Goal: Obtain resource: Download file/media

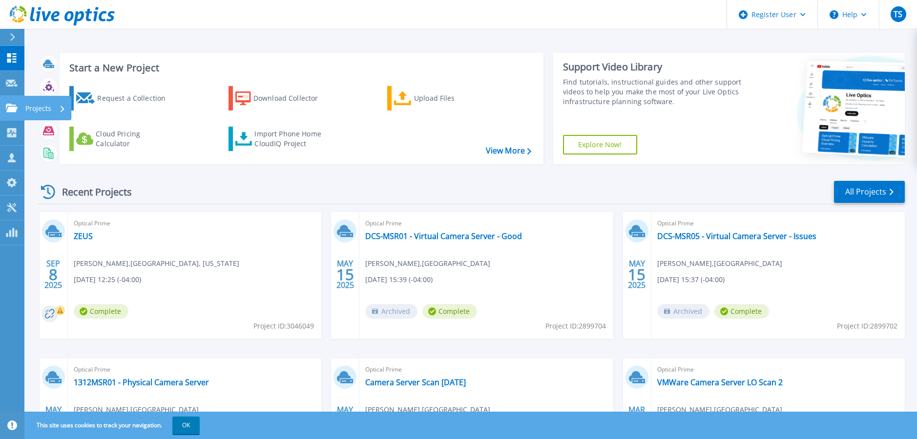
drag, startPoint x: 12, startPoint y: 104, endPoint x: 62, endPoint y: 115, distance: 51.7
click at [12, 104] on icon at bounding box center [12, 108] width 12 height 8
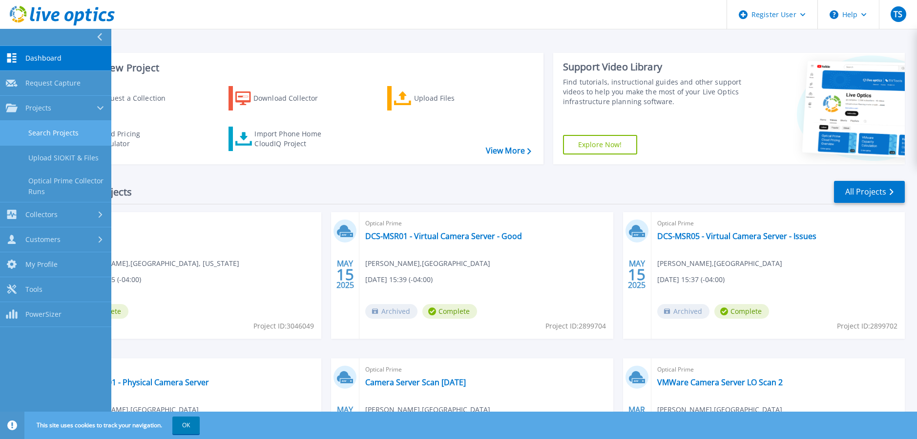
drag, startPoint x: 50, startPoint y: 126, endPoint x: 69, endPoint y: 125, distance: 18.6
click at [51, 126] on link "Search Projects" at bounding box center [55, 133] width 111 height 25
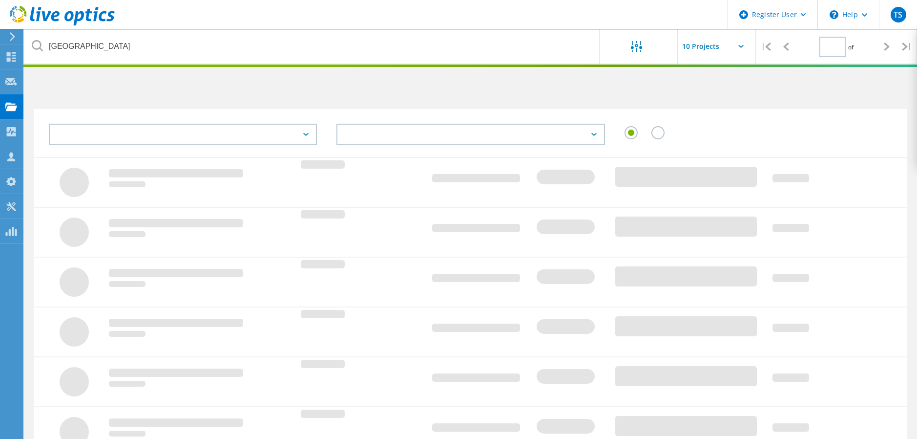
type input "1"
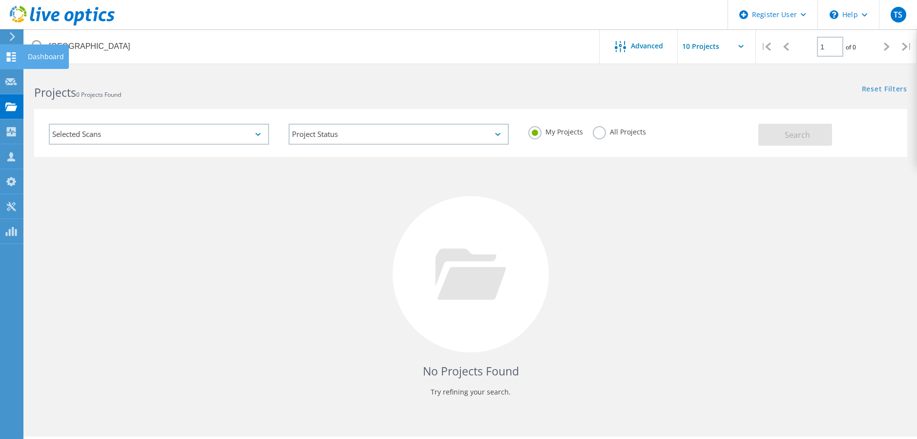
click at [10, 62] on div at bounding box center [11, 58] width 12 height 11
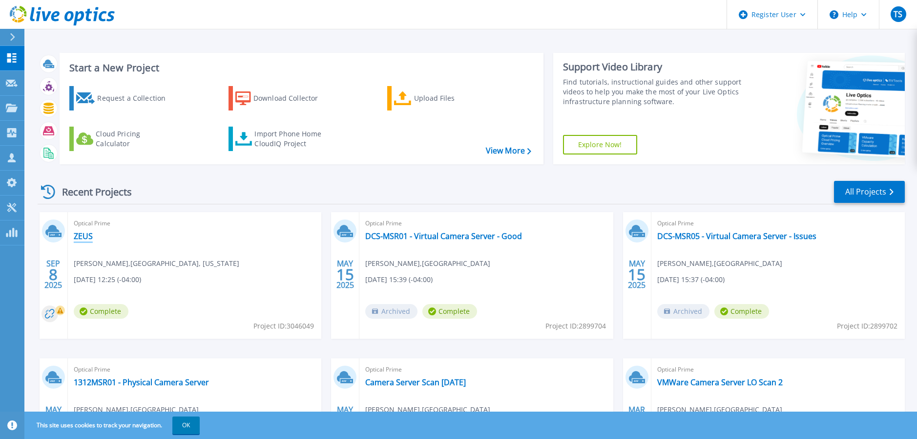
click at [83, 233] on link "ZEUS" at bounding box center [83, 236] width 19 height 10
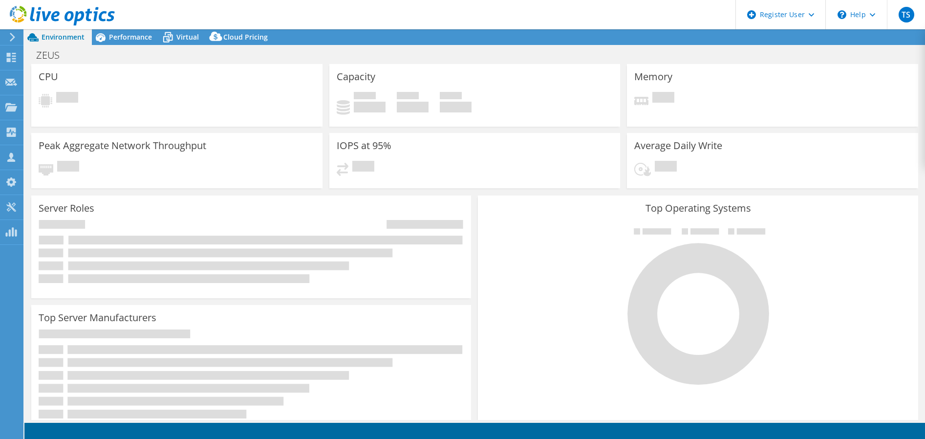
select select "USD"
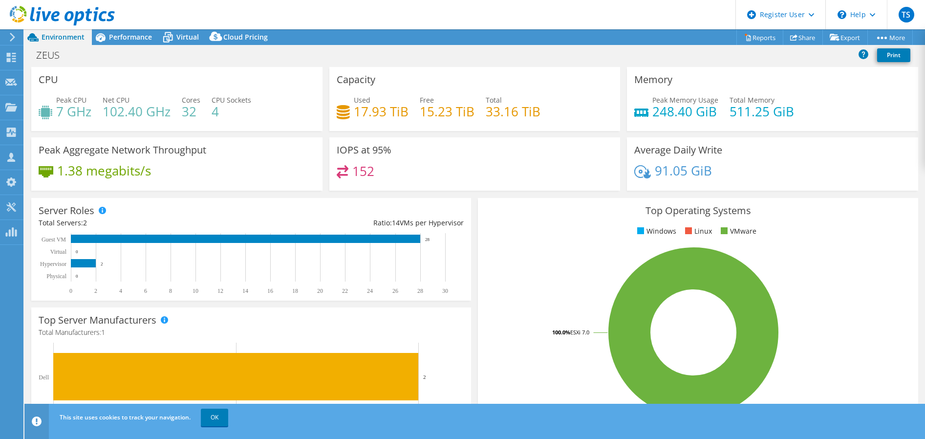
click at [902, 103] on div "Peak Memory Usage 248.40 GiB Total Memory 511.25 GiB" at bounding box center [772, 111] width 276 height 32
click at [134, 37] on span "Performance" at bounding box center [130, 36] width 43 height 9
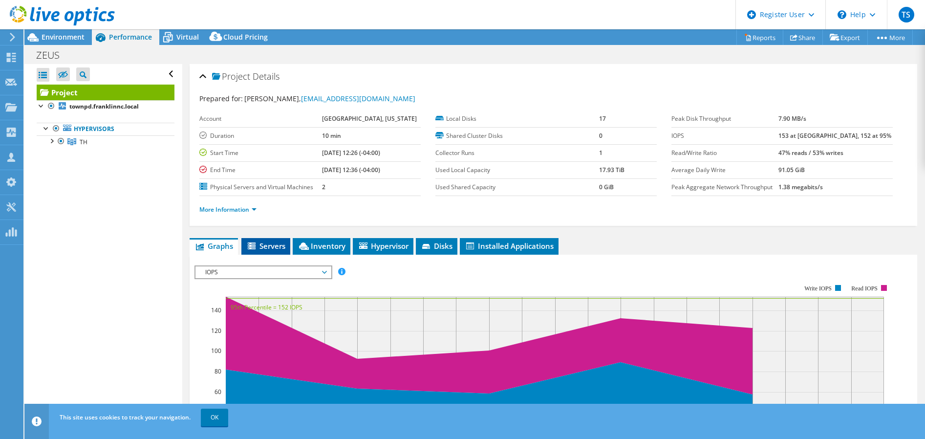
scroll to position [49, 0]
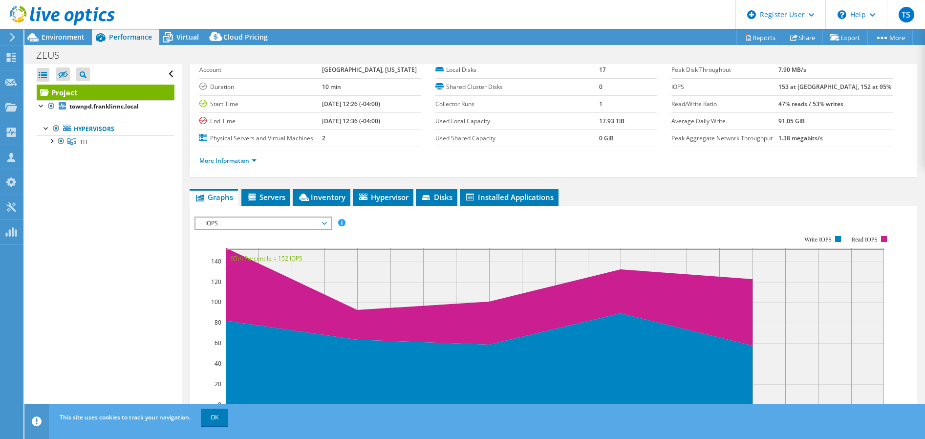
click at [318, 224] on span "IOPS" at bounding box center [263, 223] width 126 height 12
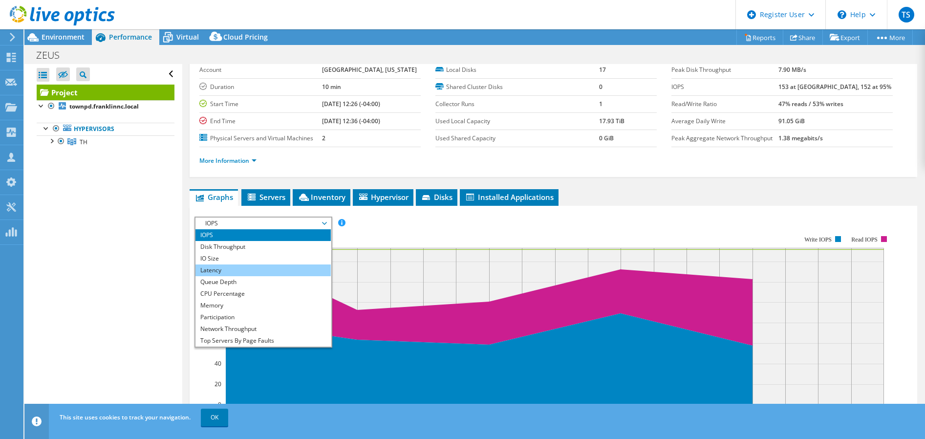
click at [234, 265] on li "Latency" at bounding box center [262, 270] width 135 height 12
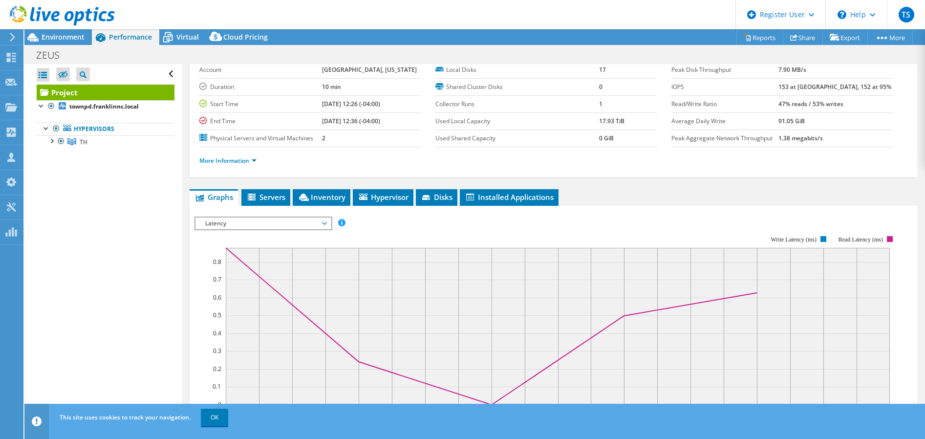
scroll to position [98, 0]
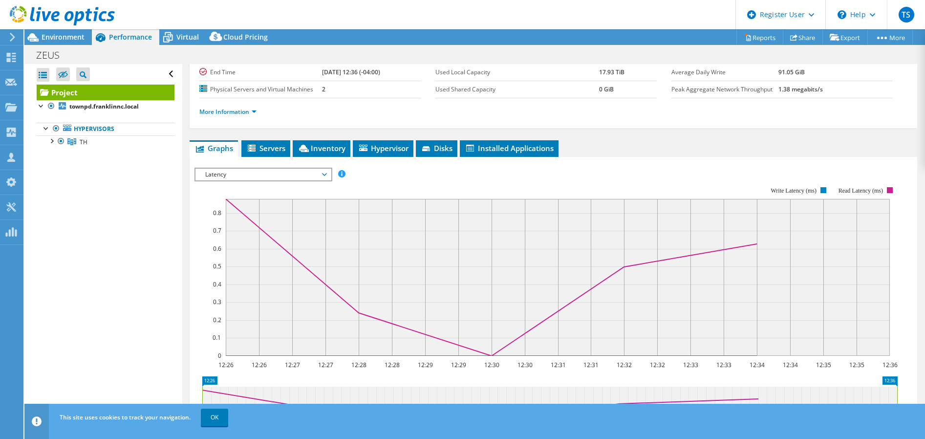
click at [281, 176] on span "Latency" at bounding box center [263, 175] width 126 height 12
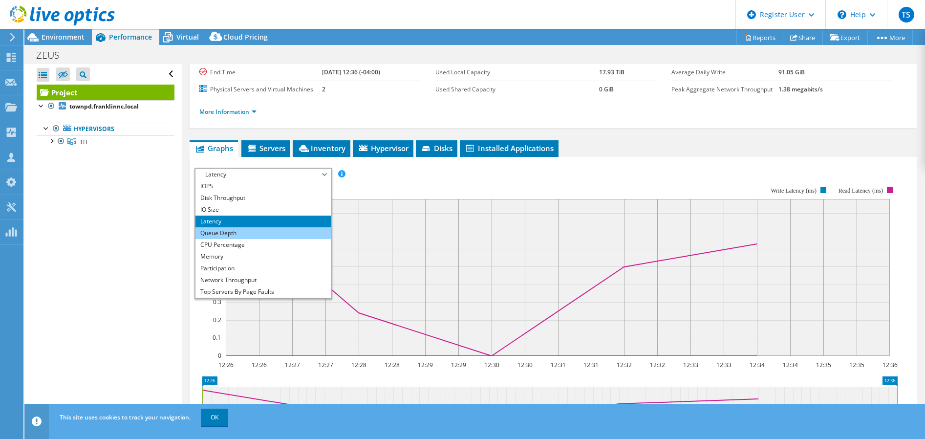
click at [269, 228] on li "Queue Depth" at bounding box center [262, 233] width 135 height 12
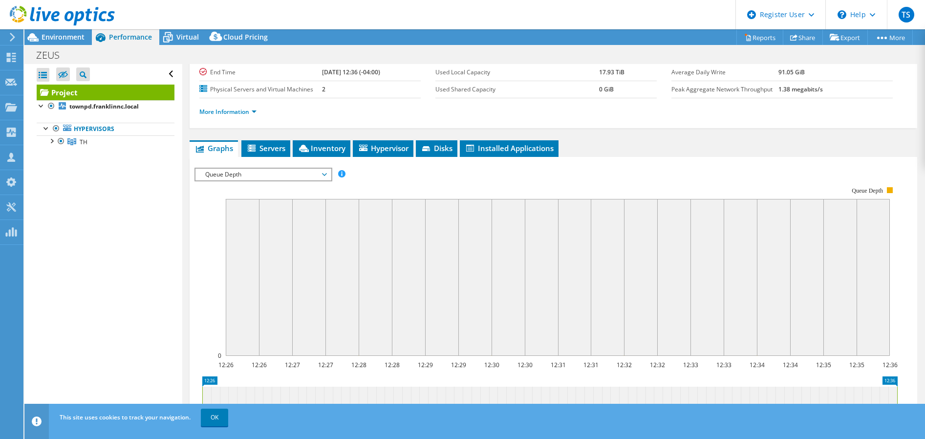
click at [296, 179] on span "Queue Depth" at bounding box center [263, 175] width 126 height 12
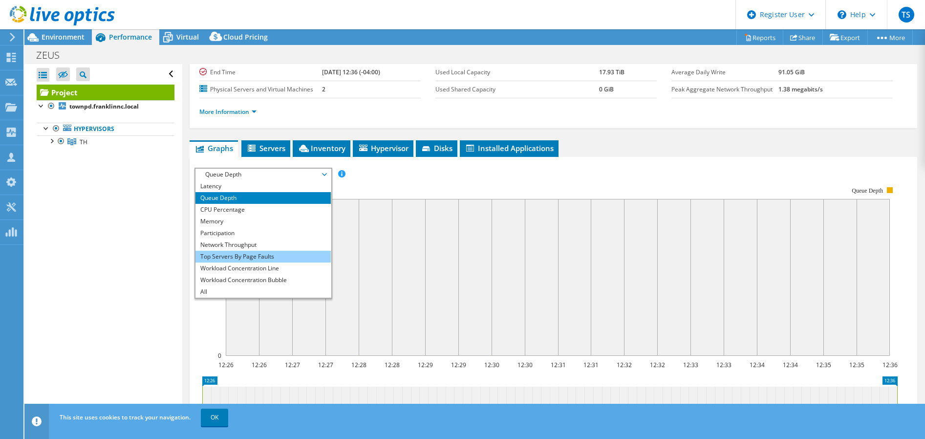
scroll to position [147, 0]
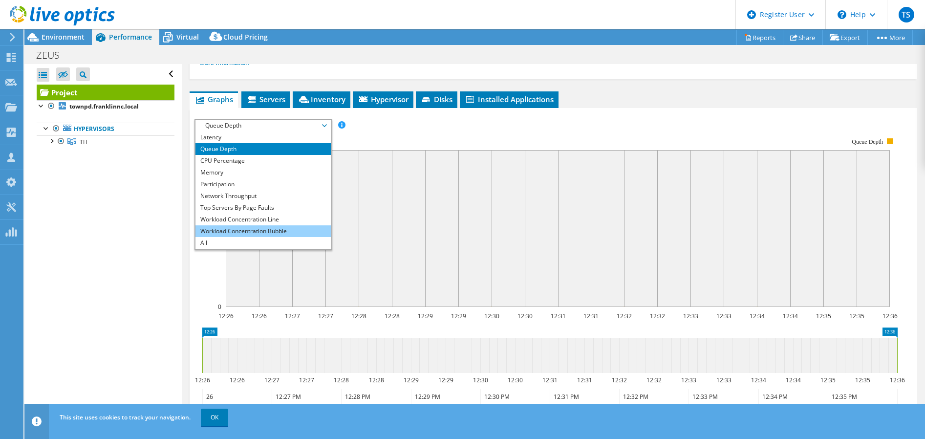
click at [263, 229] on li "Workload Concentration Bubble" at bounding box center [262, 231] width 135 height 12
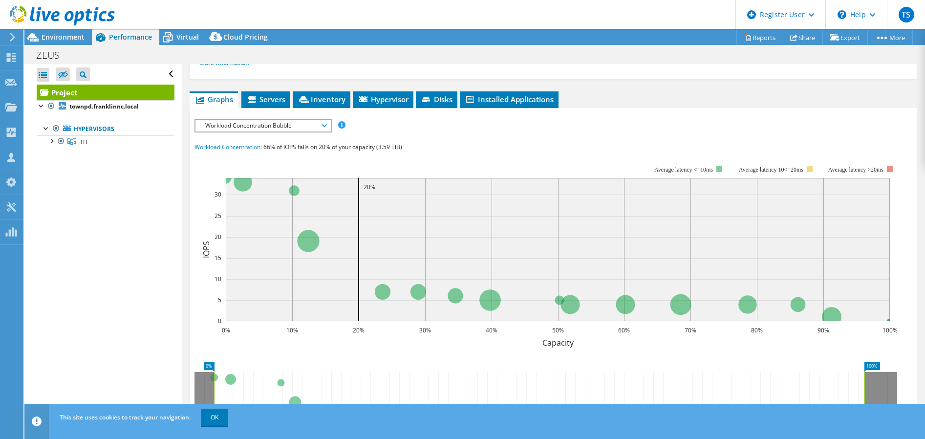
scroll to position [98, 0]
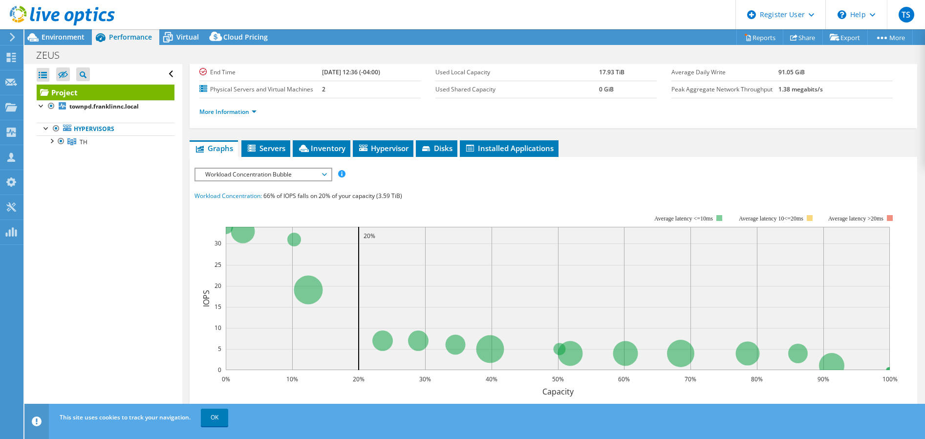
click at [309, 173] on span "Workload Concentration Bubble" at bounding box center [263, 175] width 126 height 12
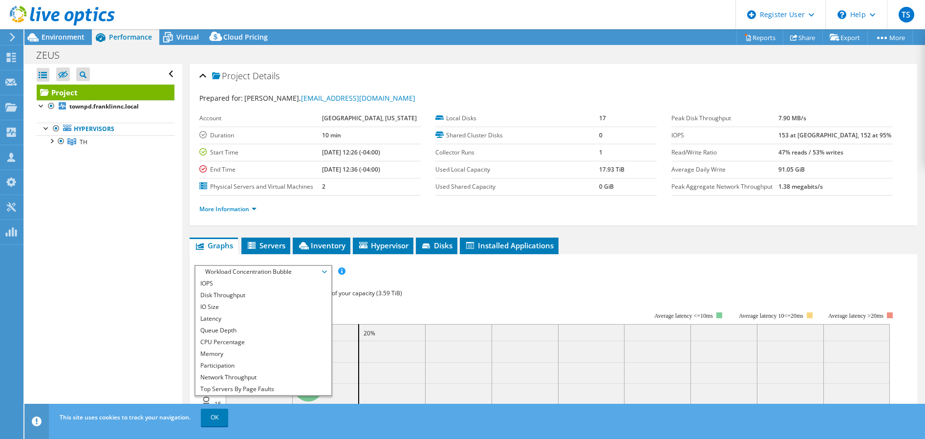
scroll to position [0, 0]
drag, startPoint x: 176, startPoint y: 32, endPoint x: 330, endPoint y: 39, distance: 154.5
click at [176, 32] on div "Virtual" at bounding box center [182, 37] width 47 height 16
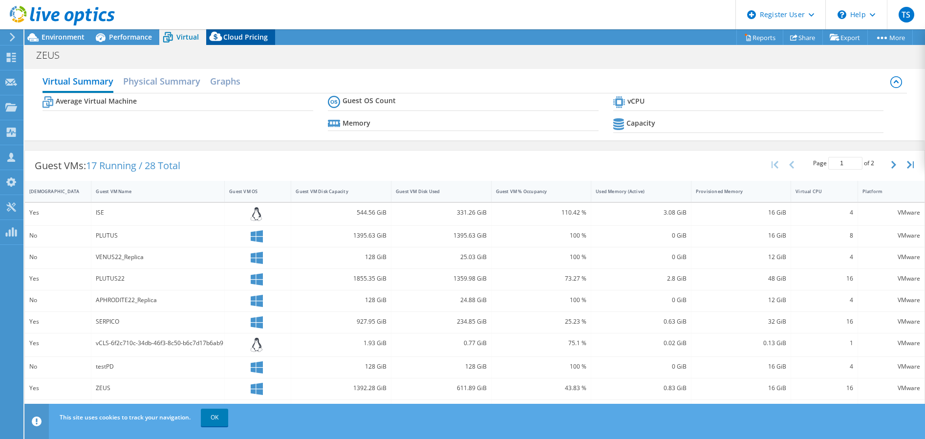
click at [250, 40] on span "Cloud Pricing" at bounding box center [245, 36] width 44 height 9
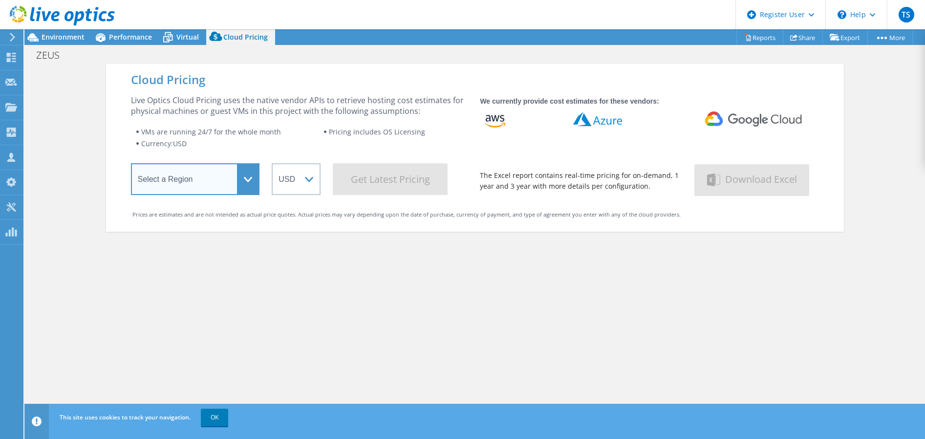
click at [242, 184] on select "Select a Region Asia Pacific (Hong Kong) Asia Pacific (Mumbai) Asia Pacific (Se…" at bounding box center [195, 179] width 129 height 32
select select "USEast"
click at [131, 165] on select "Select a Region Asia Pacific (Hong Kong) Asia Pacific (Mumbai) Asia Pacific (Se…" at bounding box center [195, 179] width 129 height 32
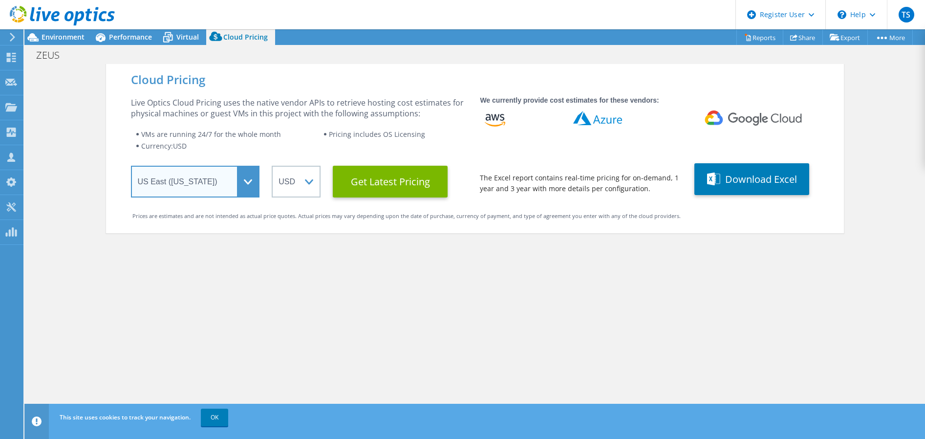
click at [240, 179] on select "Select a Region Asia Pacific (Hong Kong) Asia Pacific (Mumbai) Asia Pacific (Se…" at bounding box center [195, 182] width 129 height 32
click at [360, 295] on div "Cloud Pricing Live Optics Cloud Pricing uses the native vendor APIs to retrieve…" at bounding box center [475, 283] width 738 height 439
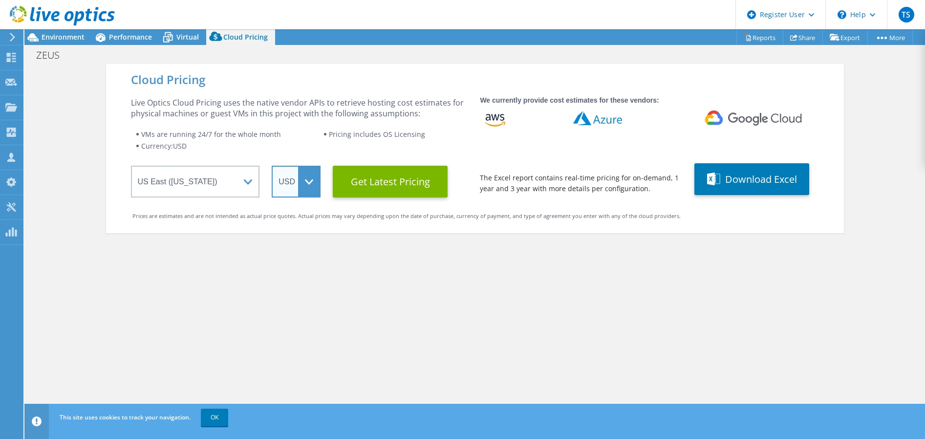
click at [310, 190] on select "ARS AUD BRL CAD CHF CLP CNY DKK EUR GBP HKD HUF INR JPY MXN MYR NOK NZD PEN SEK…" at bounding box center [296, 182] width 49 height 32
click at [459, 267] on div "Cloud Pricing Live Optics Cloud Pricing uses the native vendor APIs to retrieve…" at bounding box center [475, 283] width 738 height 439
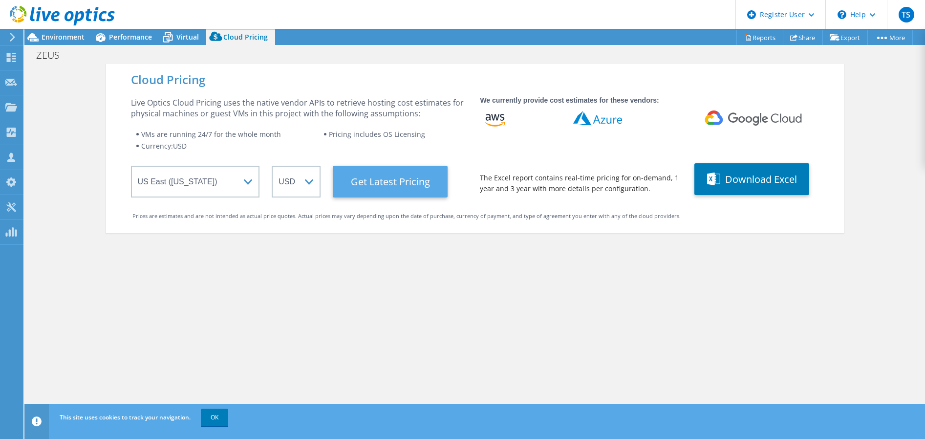
click at [414, 182] on Latest "Get Latest Pricing" at bounding box center [390, 182] width 115 height 32
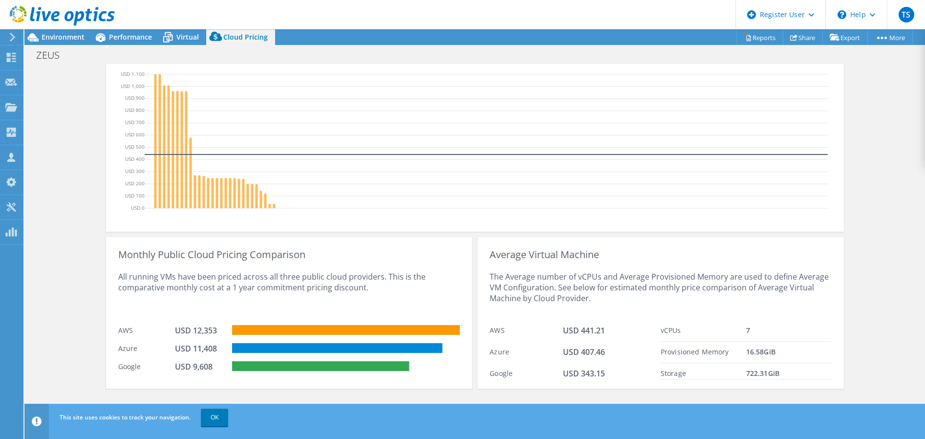
scroll to position [192, 0]
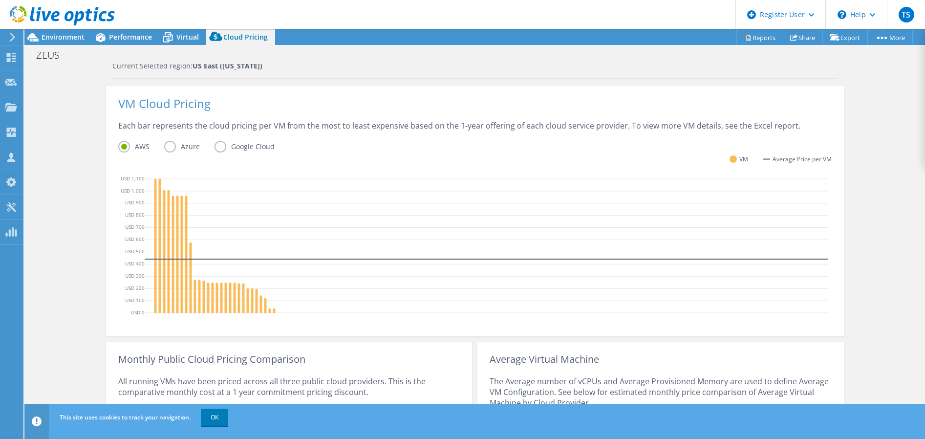
click at [166, 146] on label "Azure" at bounding box center [189, 147] width 50 height 12
click at [0, 0] on input "Azure" at bounding box center [0, 0] width 0 height 0
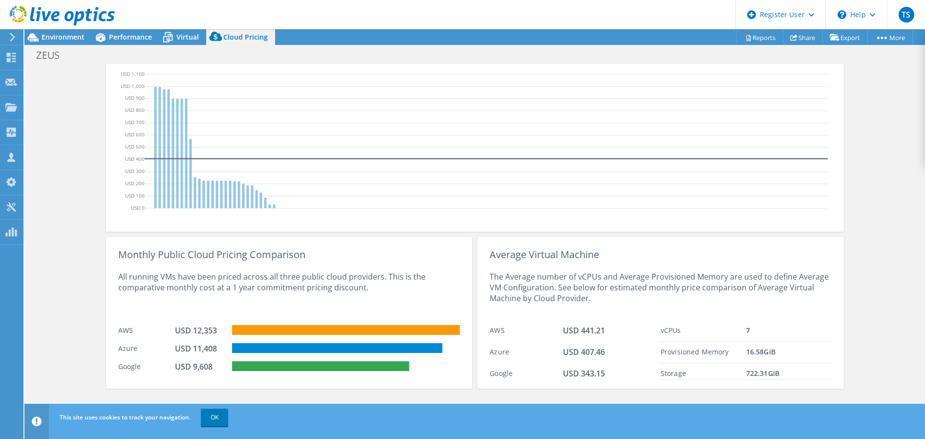
scroll to position [199, 0]
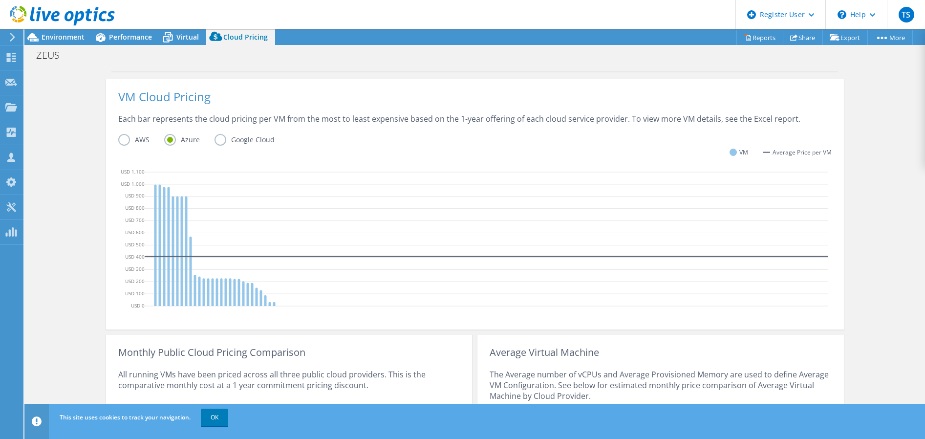
click at [218, 141] on label "Google Cloud" at bounding box center [251, 140] width 75 height 12
click at [0, 0] on input "Google Cloud" at bounding box center [0, 0] width 0 height 0
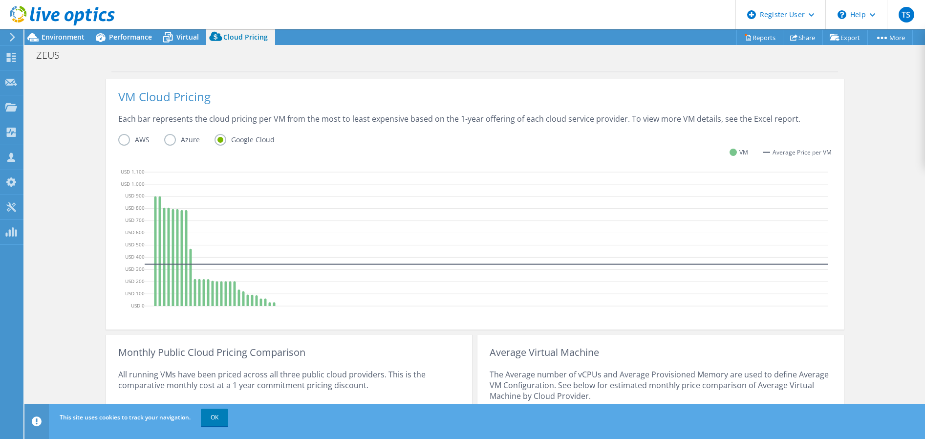
click at [123, 139] on label "AWS" at bounding box center [141, 140] width 46 height 12
click at [0, 0] on input "AWS" at bounding box center [0, 0] width 0 height 0
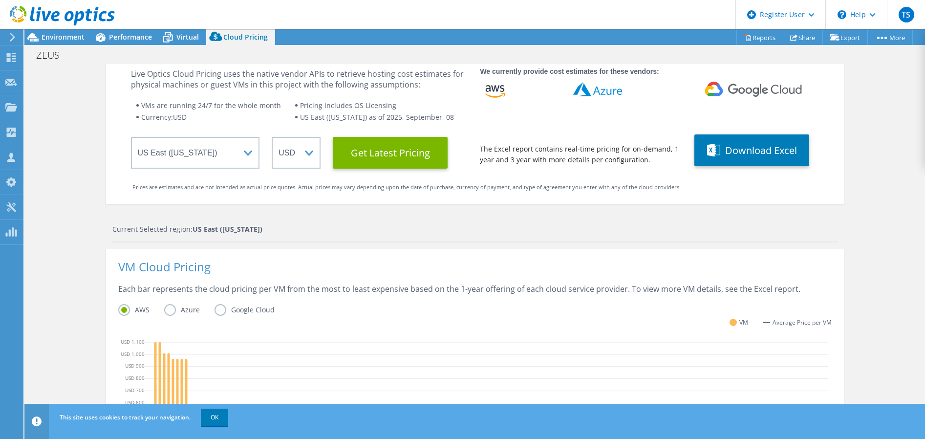
scroll to position [0, 0]
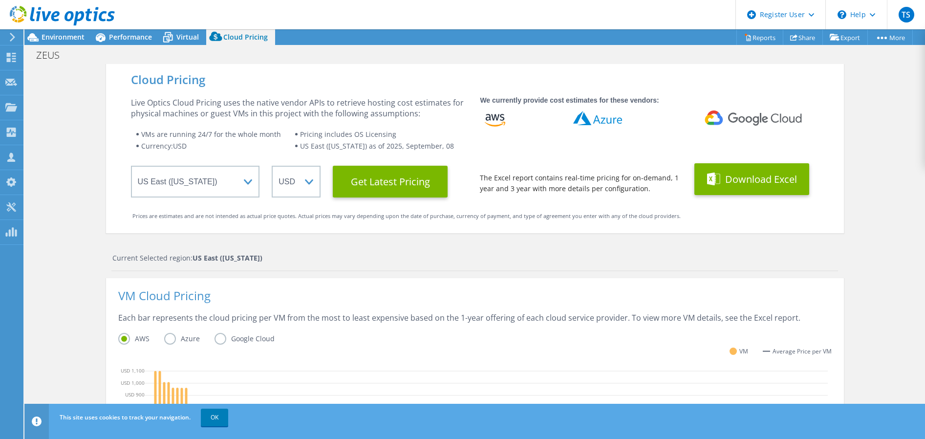
click at [758, 186] on button "Download Excel" at bounding box center [751, 179] width 115 height 32
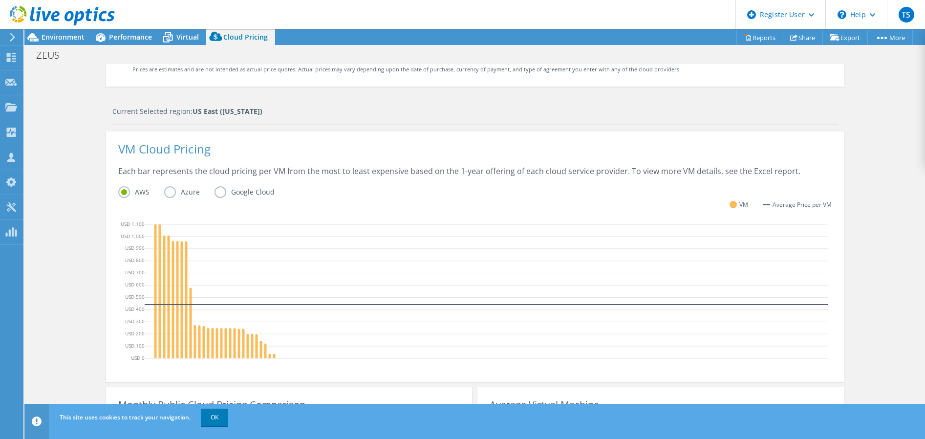
scroll to position [293, 0]
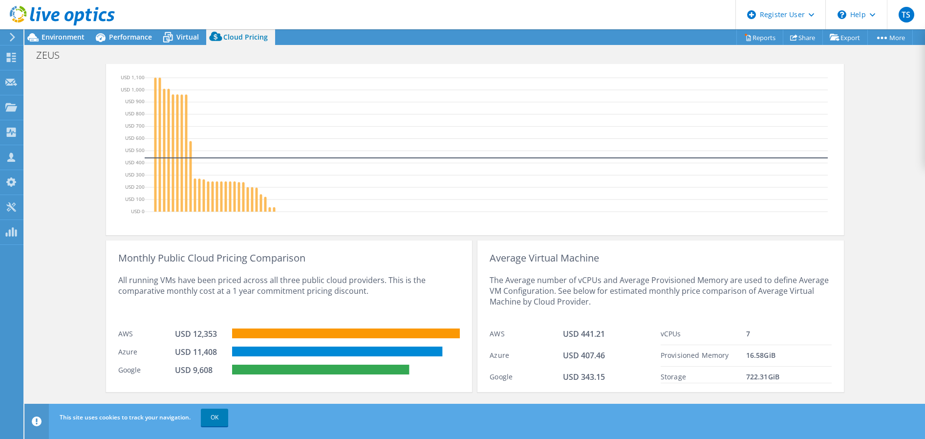
click at [844, 183] on div "Cloud Pricing Live Optics Cloud Pricing uses the native vendor APIs to retrieve…" at bounding box center [474, 97] width 900 height 652
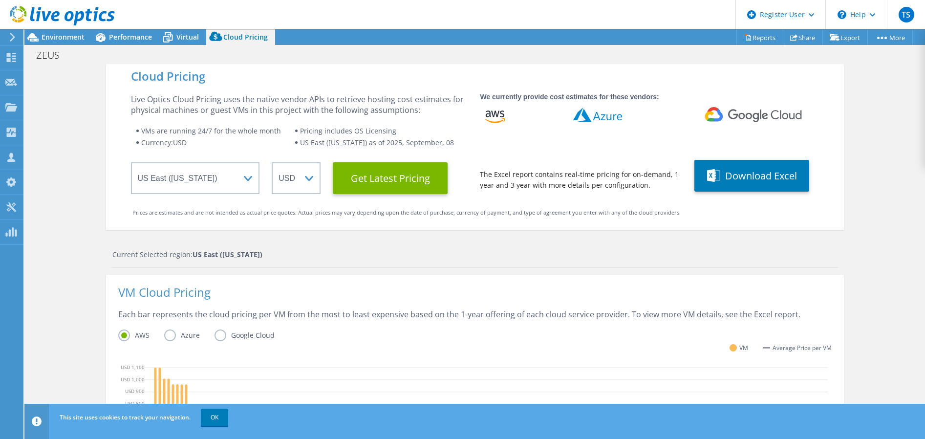
scroll to position [30, 0]
click at [64, 33] on span "Environment" at bounding box center [63, 36] width 43 height 9
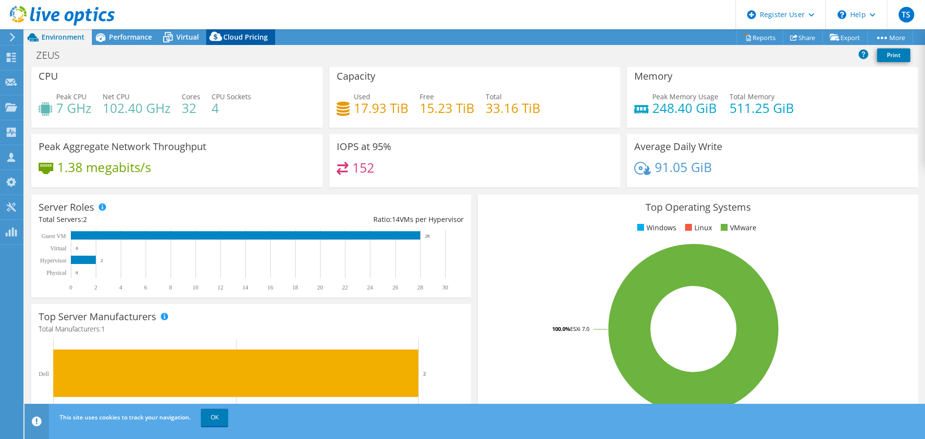
click at [242, 42] on div "Cloud Pricing" at bounding box center [240, 37] width 69 height 16
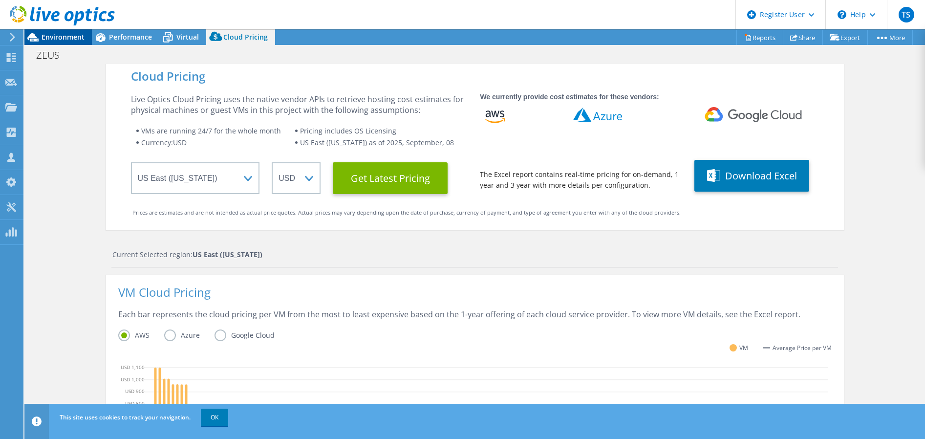
click at [69, 40] on span "Environment" at bounding box center [63, 36] width 43 height 9
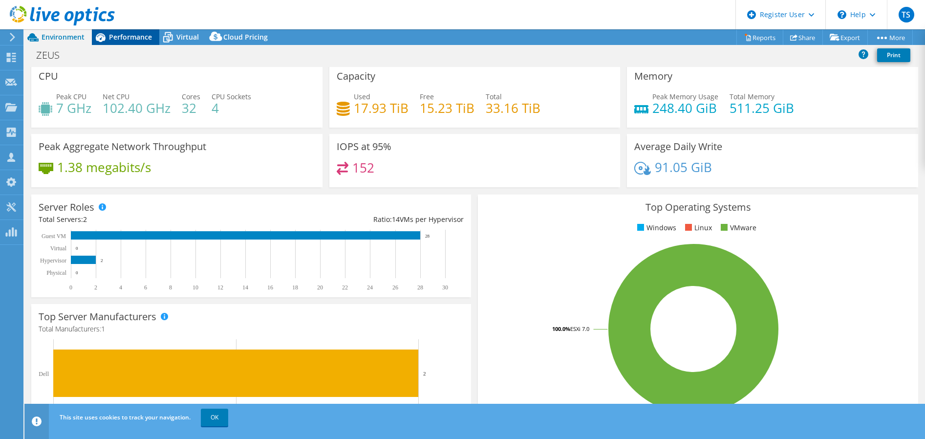
click at [111, 34] on span "Performance" at bounding box center [130, 36] width 43 height 9
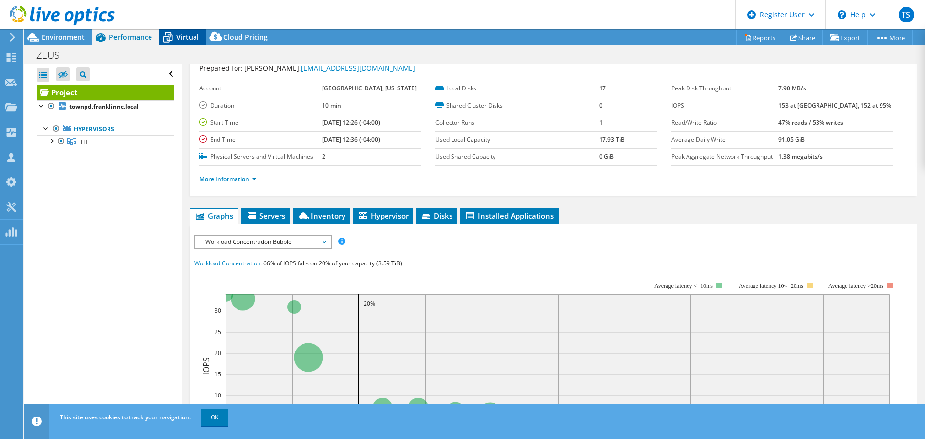
click at [177, 37] on span "Virtual" at bounding box center [187, 36] width 22 height 9
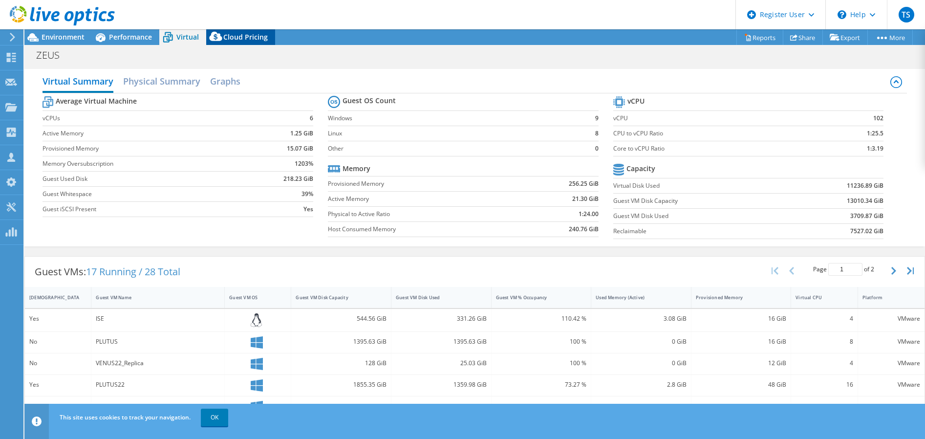
click at [234, 40] on span "Cloud Pricing" at bounding box center [245, 36] width 44 height 9
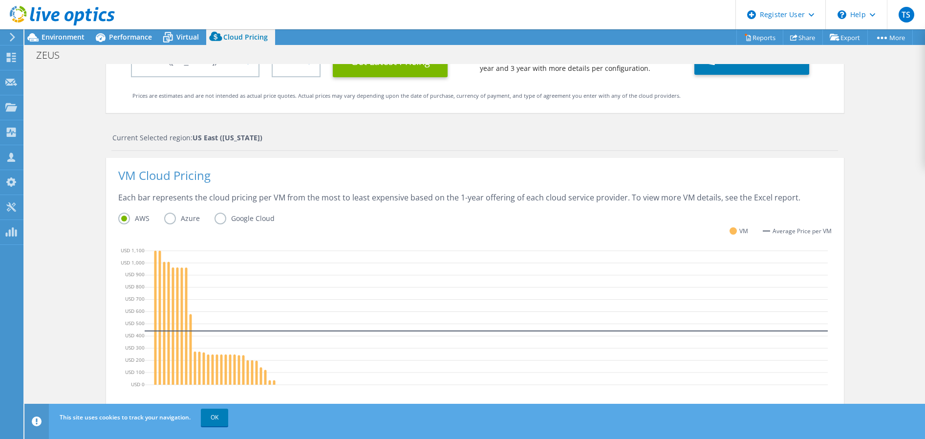
scroll to position [195, 0]
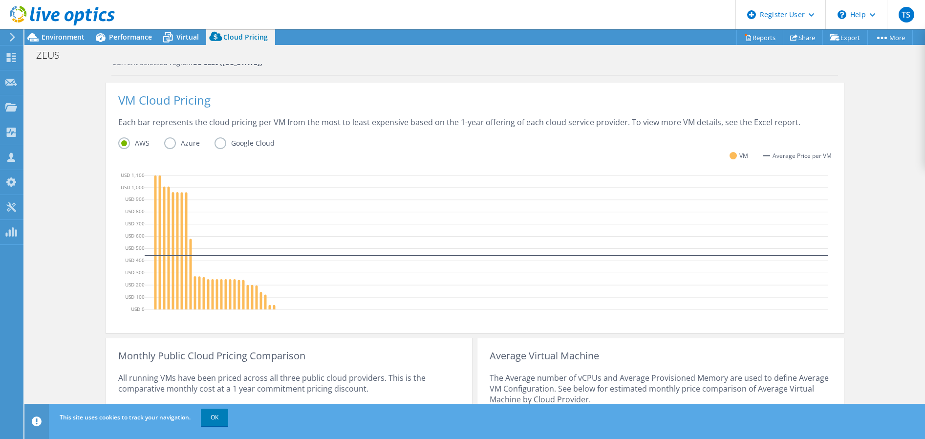
drag, startPoint x: 160, startPoint y: 141, endPoint x: 330, endPoint y: 188, distance: 175.7
click at [164, 141] on label "Azure" at bounding box center [189, 143] width 50 height 12
click at [0, 0] on input "Azure" at bounding box center [0, 0] width 0 height 0
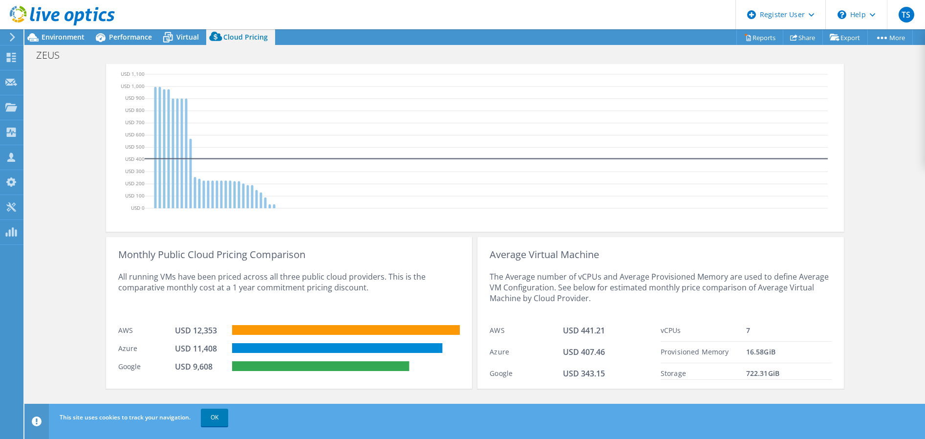
scroll to position [248, 0]
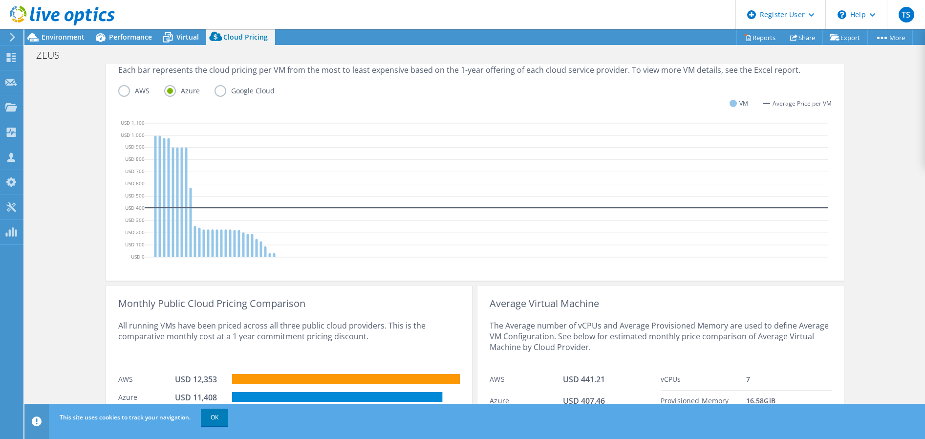
click at [118, 93] on label "AWS" at bounding box center [141, 91] width 46 height 12
click at [0, 0] on input "AWS" at bounding box center [0, 0] width 0 height 0
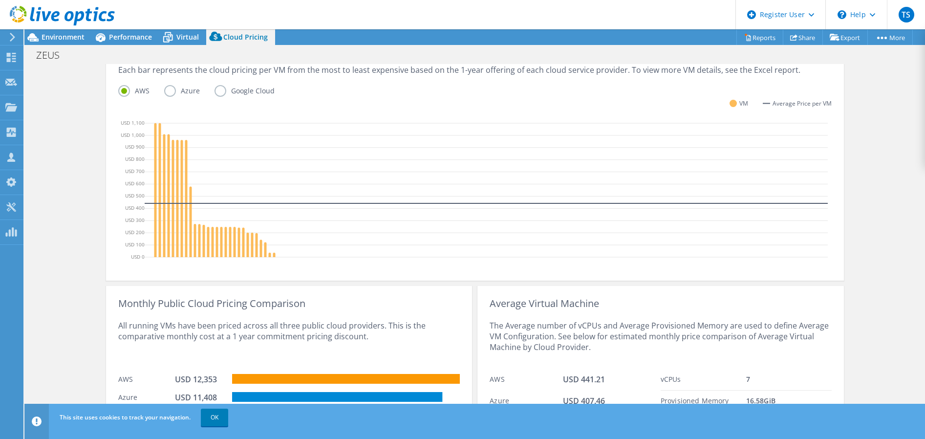
click at [164, 89] on label "Azure" at bounding box center [189, 91] width 50 height 12
click at [0, 0] on input "Azure" at bounding box center [0, 0] width 0 height 0
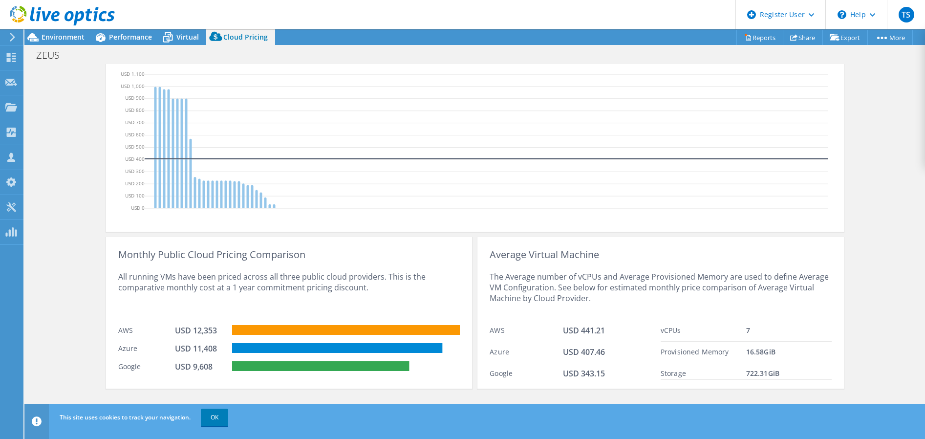
scroll to position [0, 0]
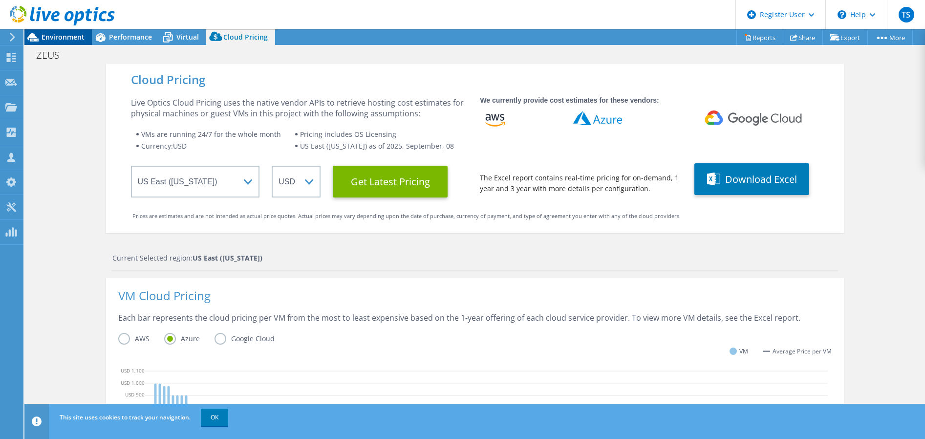
click at [59, 33] on span "Environment" at bounding box center [63, 36] width 43 height 9
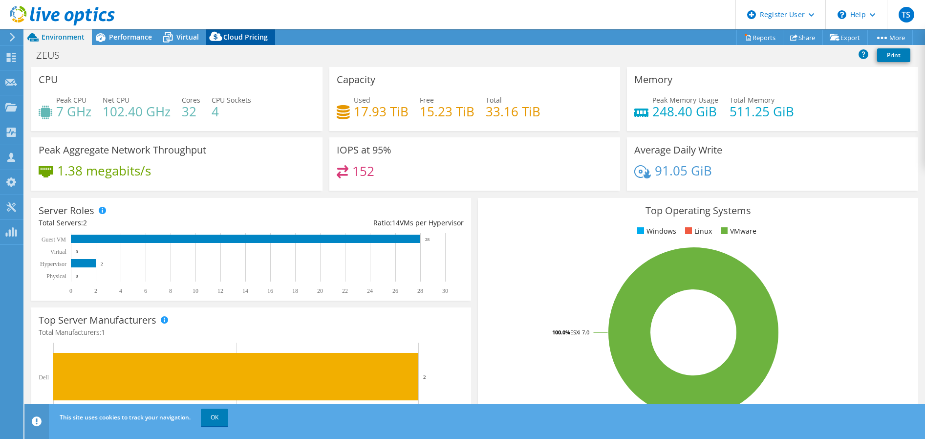
click at [267, 36] on div "Cloud Pricing" at bounding box center [240, 37] width 69 height 16
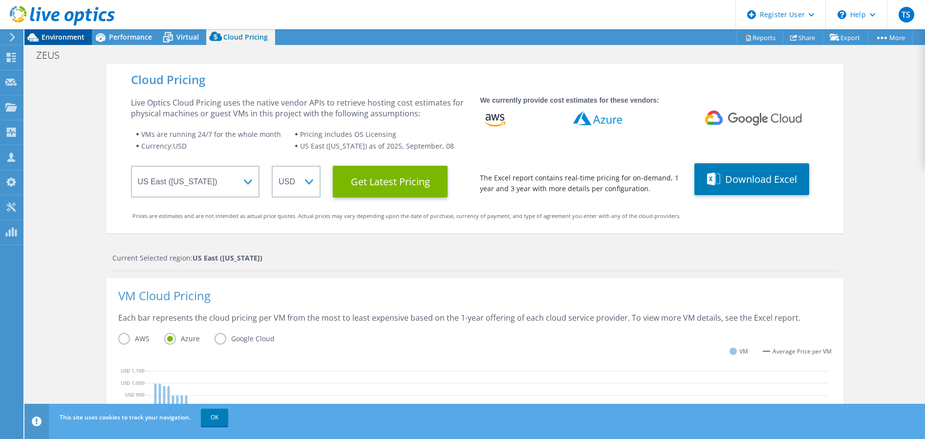
click at [68, 36] on span "Environment" at bounding box center [63, 36] width 43 height 9
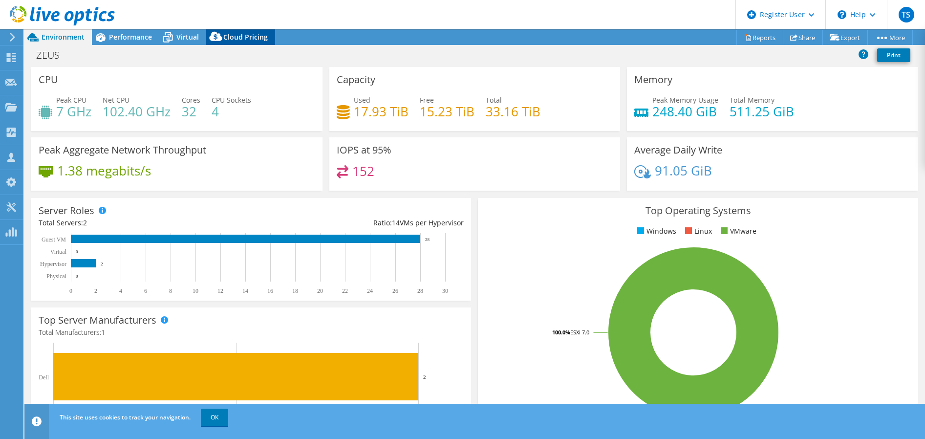
click at [242, 36] on span "Cloud Pricing" at bounding box center [245, 36] width 44 height 9
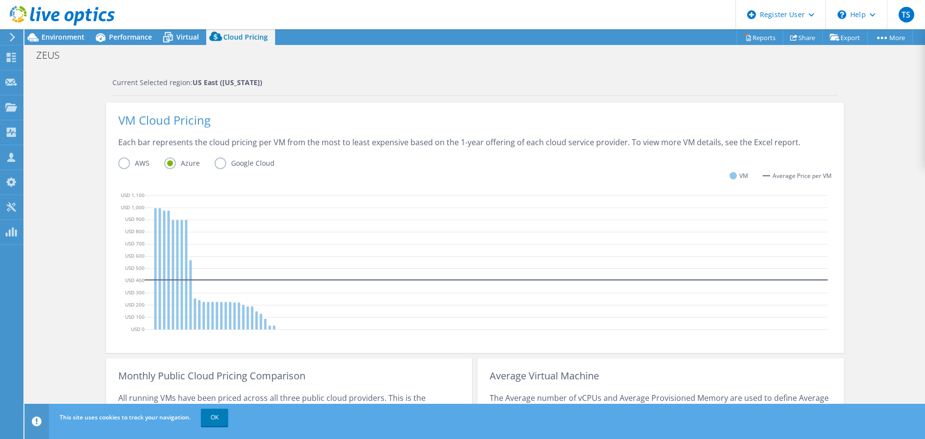
scroll to position [199, 0]
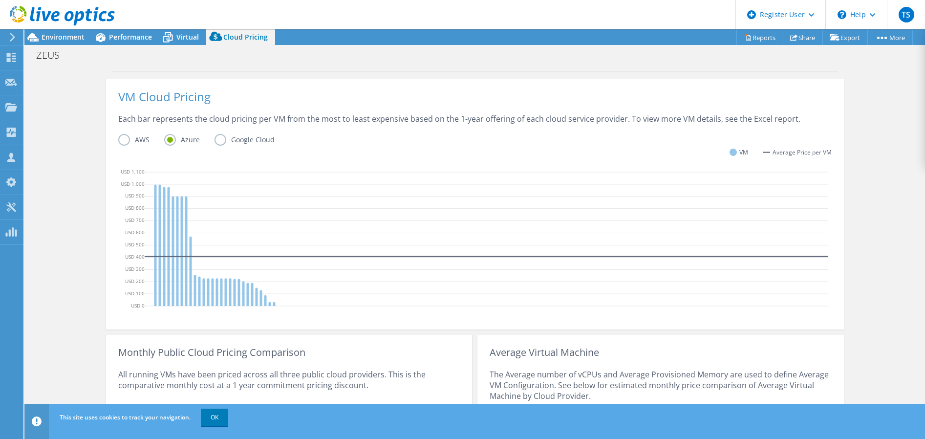
click at [126, 141] on label "AWS" at bounding box center [141, 140] width 46 height 12
click at [0, 0] on input "AWS" at bounding box center [0, 0] width 0 height 0
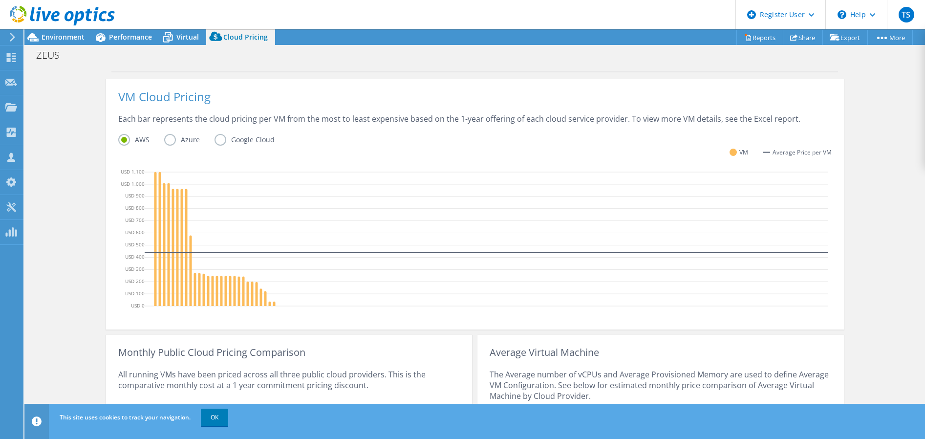
scroll to position [296, 0]
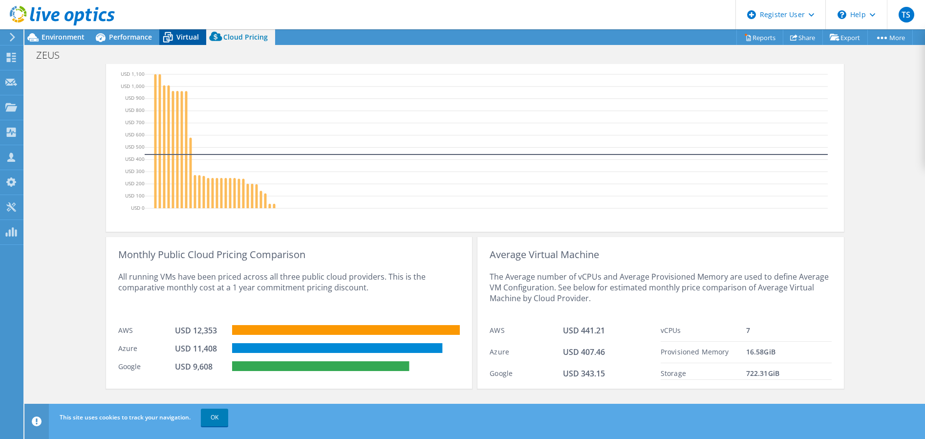
click at [169, 38] on icon at bounding box center [168, 38] width 10 height 8
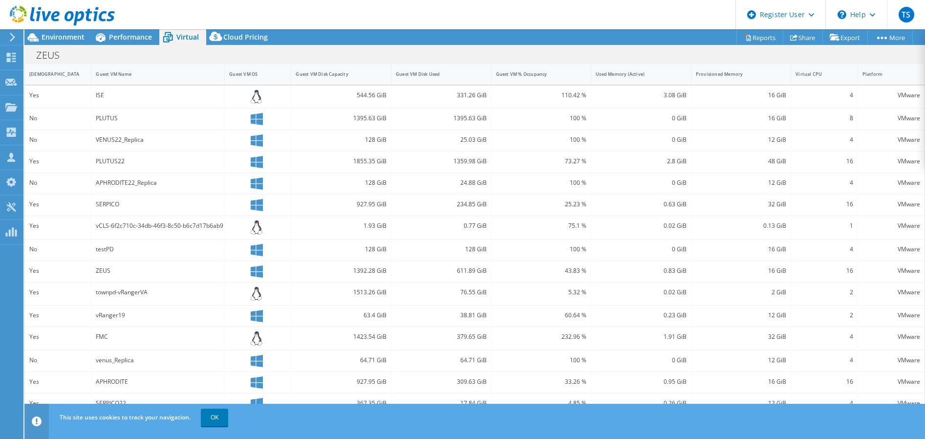
scroll to position [223, 0]
click at [127, 35] on span "Performance" at bounding box center [130, 36] width 43 height 9
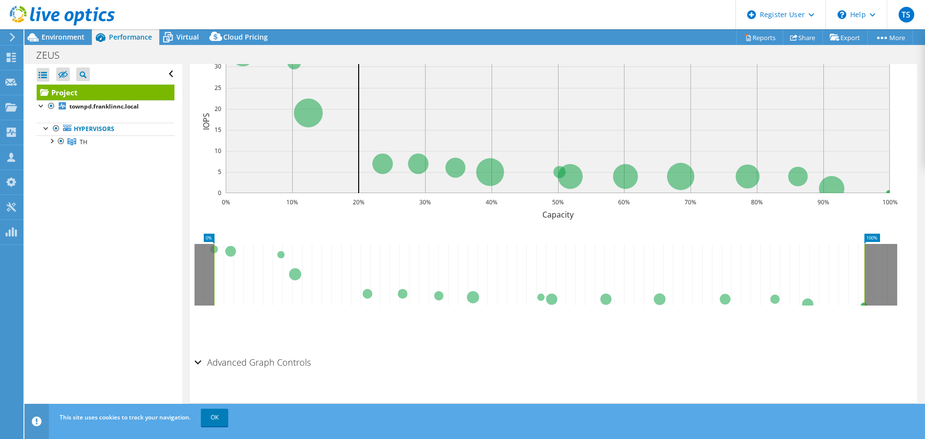
scroll to position [0, 0]
click at [53, 137] on div at bounding box center [51, 140] width 10 height 10
click at [117, 153] on link "townpd.franklinnc.local" at bounding box center [106, 154] width 138 height 13
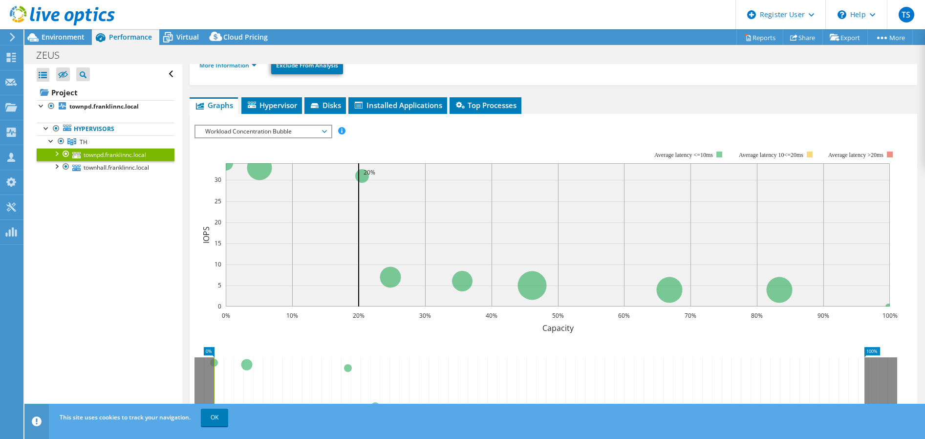
scroll to position [129, 0]
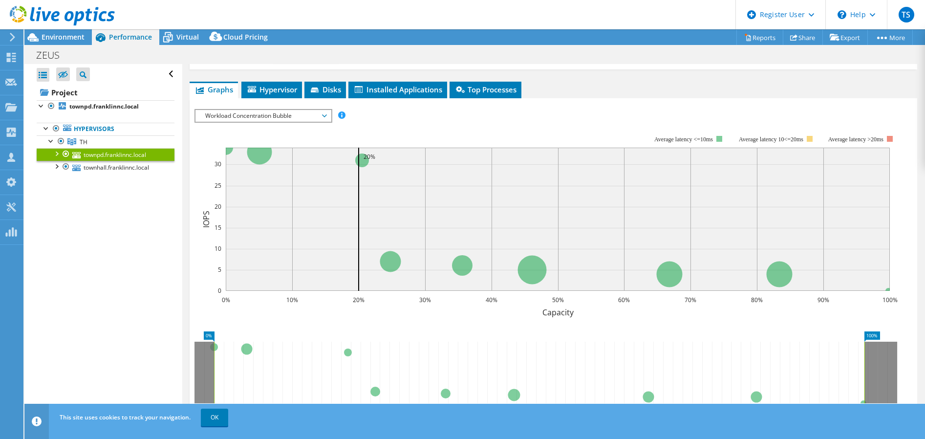
click at [316, 112] on span "Workload Concentration Bubble" at bounding box center [263, 116] width 126 height 12
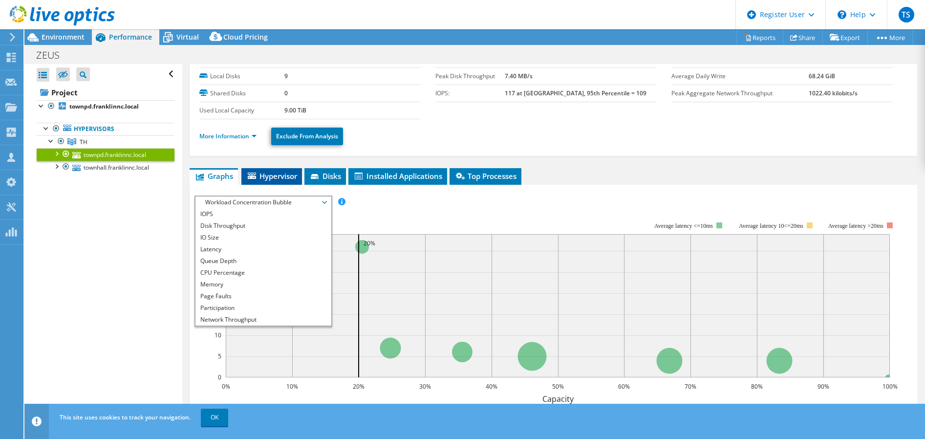
scroll to position [31, 0]
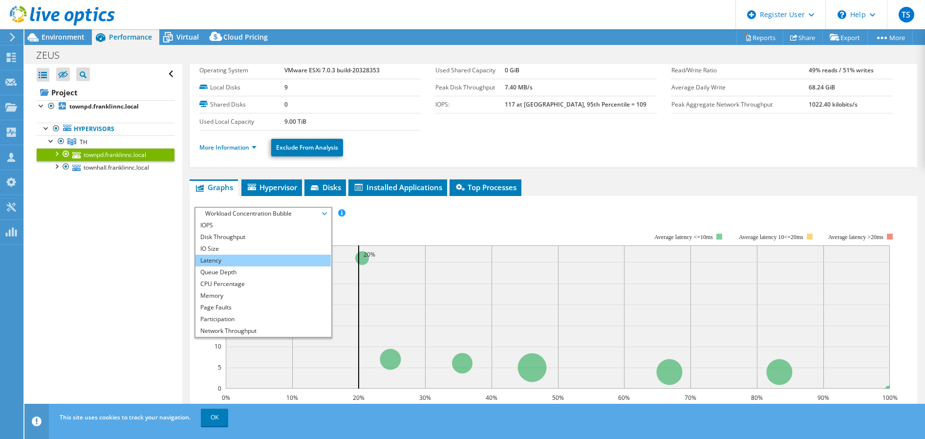
click at [237, 260] on li "Latency" at bounding box center [262, 260] width 135 height 12
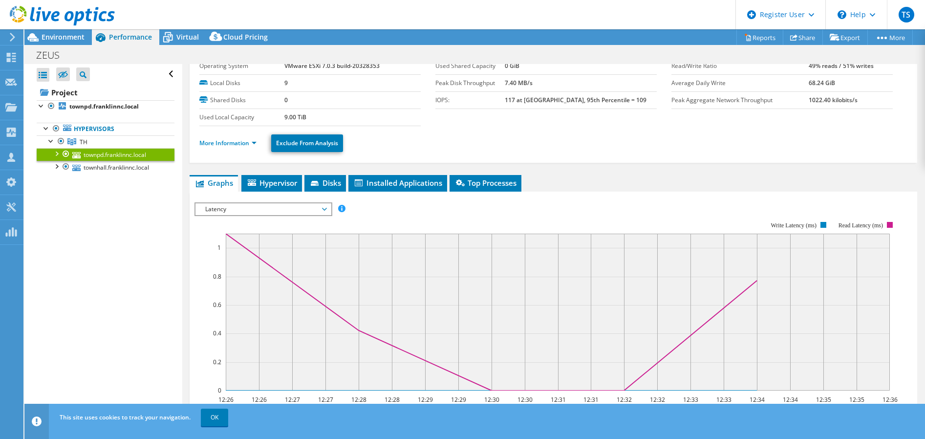
scroll to position [0, 0]
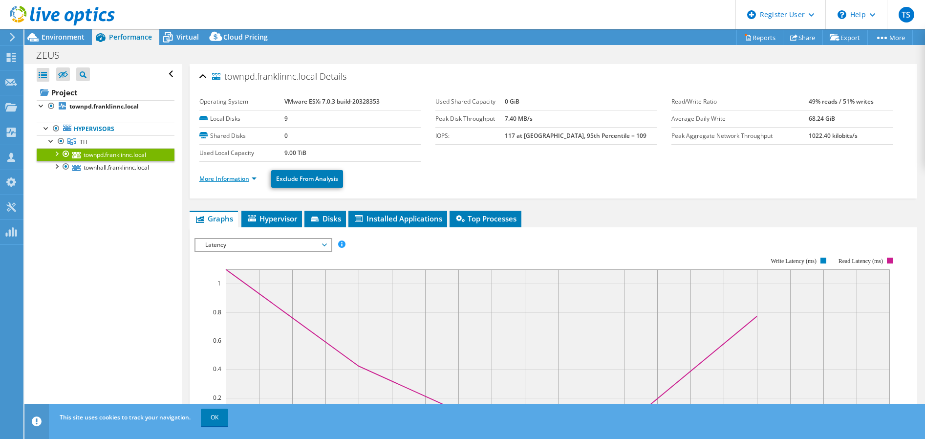
click at [245, 178] on link "More Information" at bounding box center [227, 178] width 57 height 8
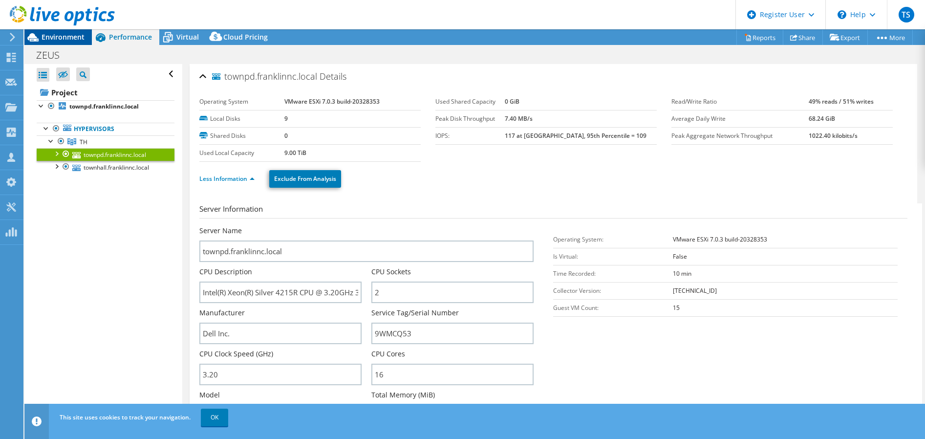
click at [65, 36] on span "Environment" at bounding box center [63, 36] width 43 height 9
